Goal: Information Seeking & Learning: Learn about a topic

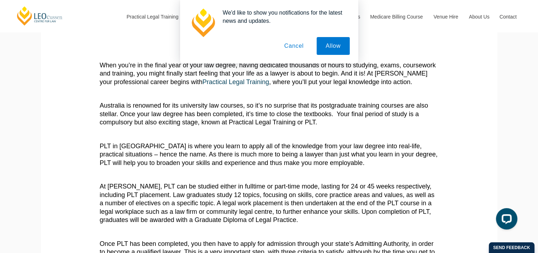
click at [290, 46] on button "Cancel" at bounding box center [293, 46] width 37 height 18
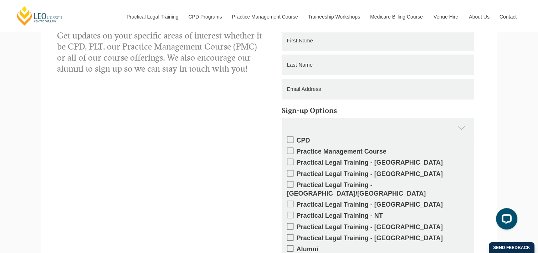
scroll to position [678, 0]
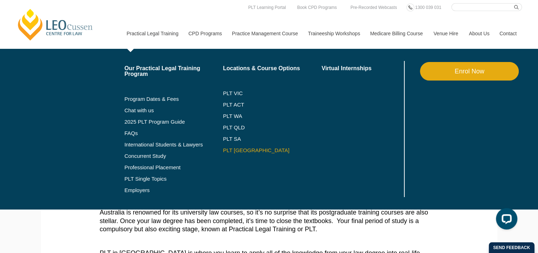
click at [237, 150] on link "PLT [GEOGRAPHIC_DATA]" at bounding box center [272, 151] width 99 height 6
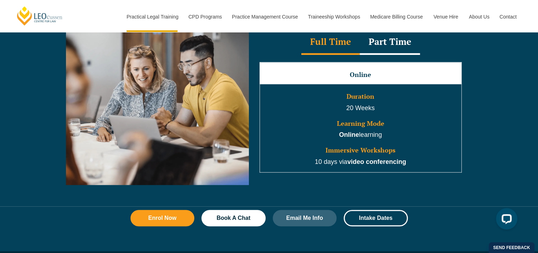
scroll to position [642, 0]
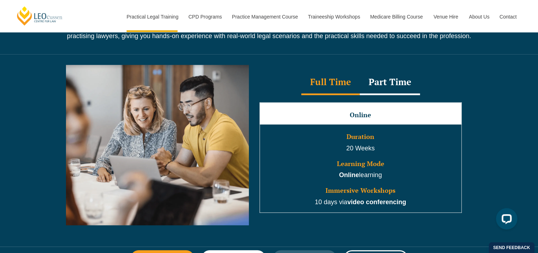
click at [399, 82] on div "Part Time" at bounding box center [390, 82] width 60 height 25
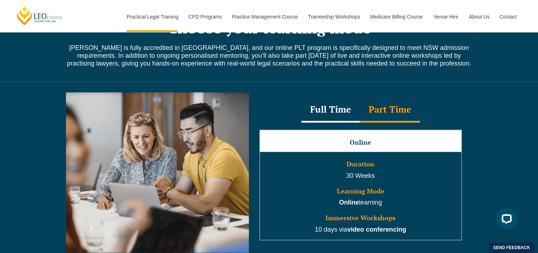
scroll to position [571, 0]
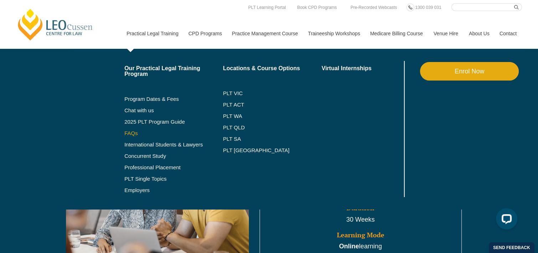
click at [127, 132] on link "FAQs" at bounding box center [173, 134] width 99 height 6
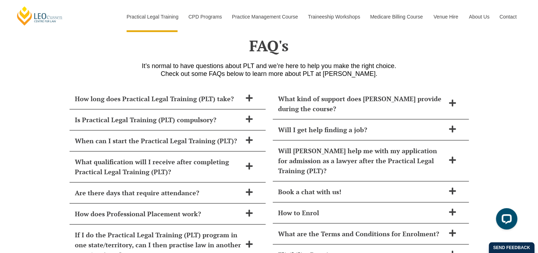
scroll to position [2908, 0]
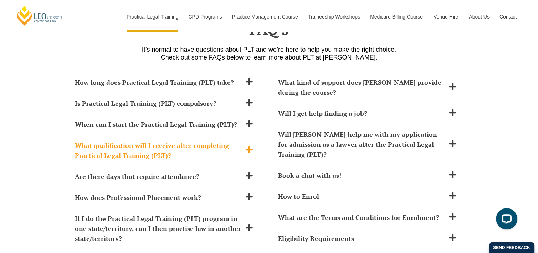
click at [177, 141] on h2 "What qualification will I receive after completing Practical Legal Training (PL…" at bounding box center [158, 151] width 167 height 20
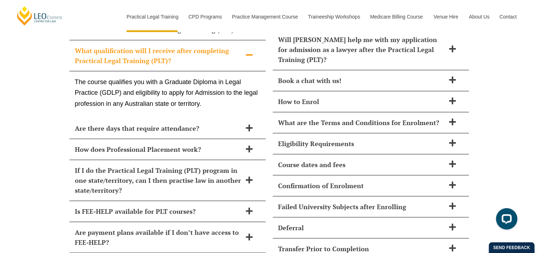
scroll to position [3015, 0]
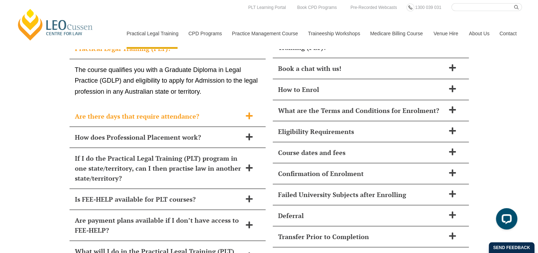
click at [109, 111] on h2 "Are there days that require attendance?" at bounding box center [158, 116] width 167 height 10
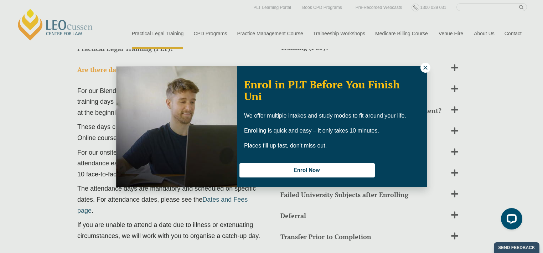
click at [428, 70] on icon at bounding box center [426, 68] width 6 height 6
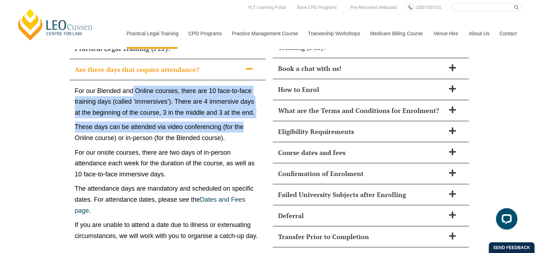
drag, startPoint x: 132, startPoint y: 63, endPoint x: 251, endPoint y: 102, distance: 125.6
click at [251, 102] on div "For our Blended and Online courses, there are 10 face-to-face training days (ca…" at bounding box center [168, 165] width 196 height 170
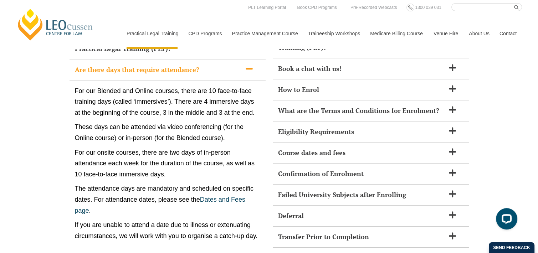
click at [45, 146] on div "How long does Practical Legal Training (PLT) take? Leo Cussen’s PLT course can …" at bounding box center [269, 242] width 538 height 569
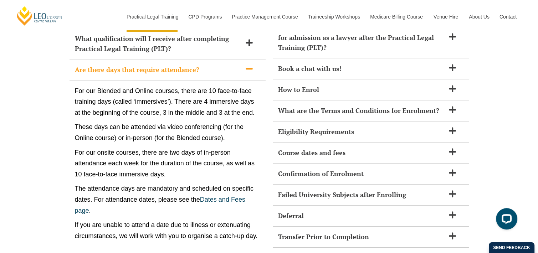
scroll to position [3050, 0]
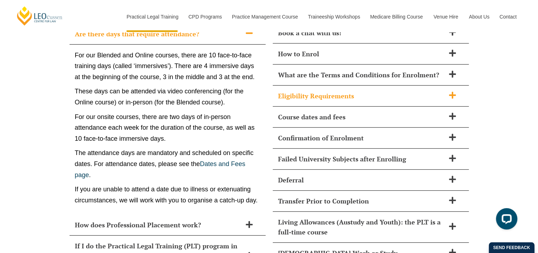
click at [375, 91] on h2 "Eligibility Requirements" at bounding box center [361, 96] width 167 height 10
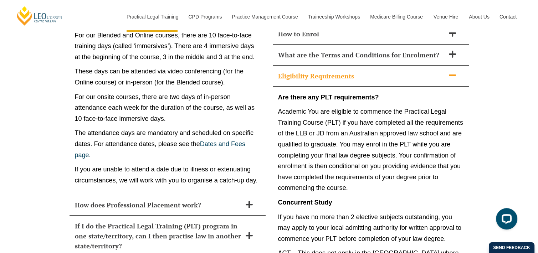
scroll to position [3086, 0]
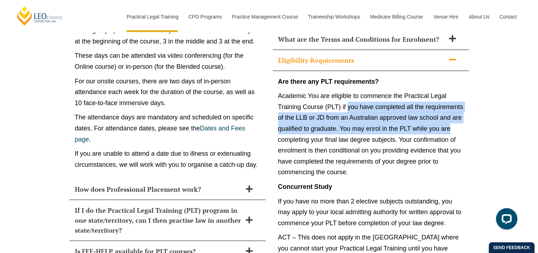
drag, startPoint x: 348, startPoint y: 78, endPoint x: 476, endPoint y: 98, distance: 130.2
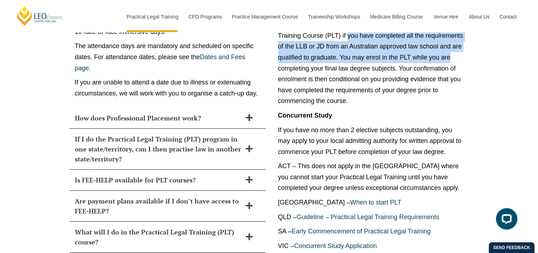
scroll to position [3193, 0]
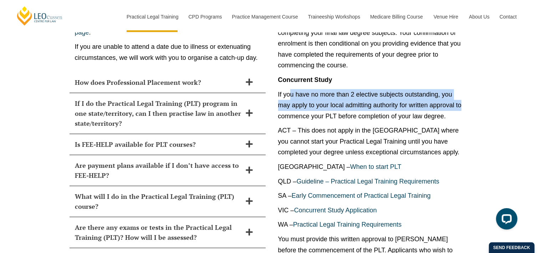
drag, startPoint x: 294, startPoint y: 66, endPoint x: 464, endPoint y: 82, distance: 171.1
click at [464, 82] on div "Are there any PLT requirements? Academic You are eligible to commence the Pract…" at bounding box center [371, 250] width 196 height 573
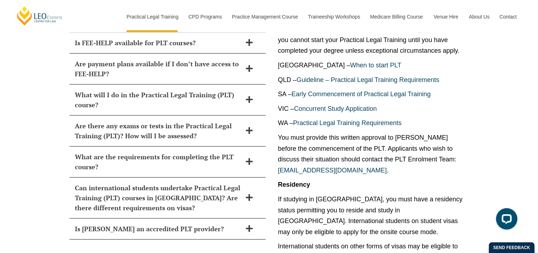
scroll to position [3300, 0]
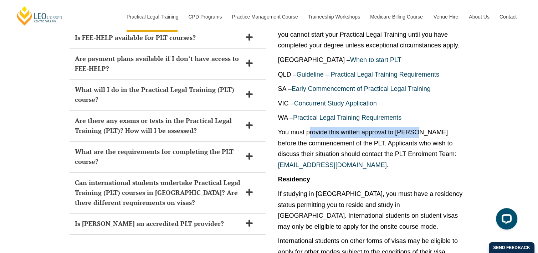
drag, startPoint x: 308, startPoint y: 103, endPoint x: 417, endPoint y: 107, distance: 108.5
click at [417, 127] on p "You must provide this written approval to Leo Cussen before the commencement of…" at bounding box center [370, 149] width 185 height 44
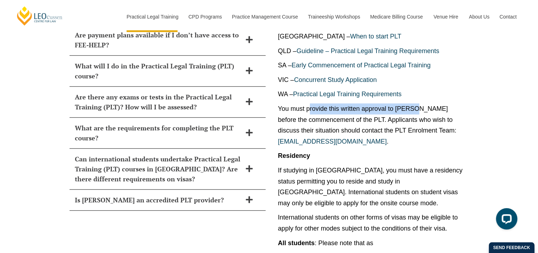
scroll to position [3336, 0]
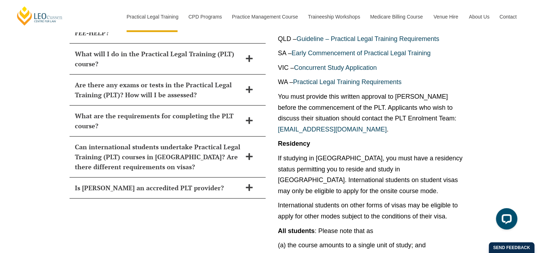
click at [436, 138] on p "Residency" at bounding box center [370, 143] width 185 height 11
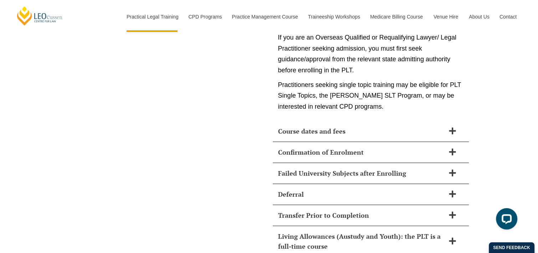
scroll to position [3621, 0]
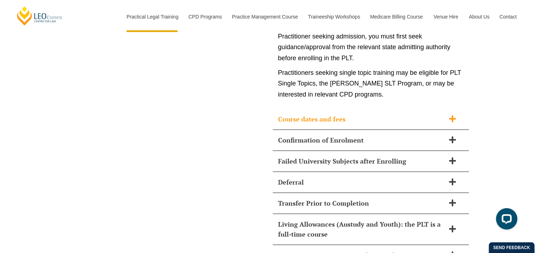
click at [327, 114] on h2 "Course dates and fees" at bounding box center [361, 119] width 167 height 10
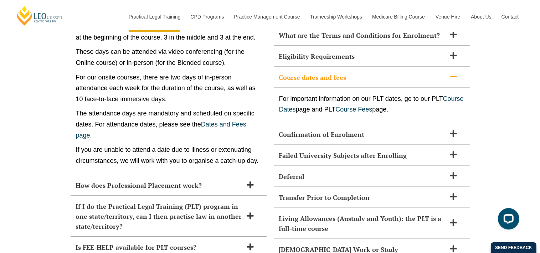
scroll to position [3094, 0]
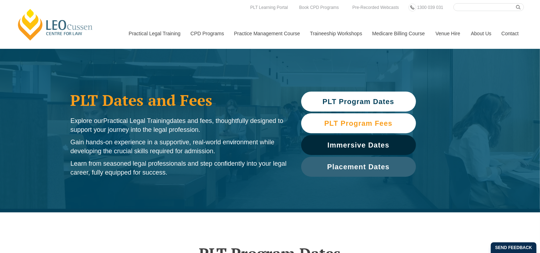
click at [374, 122] on span "PLT Program Fees" at bounding box center [359, 123] width 68 height 7
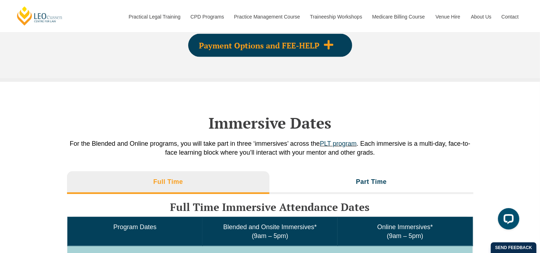
scroll to position [1077, 0]
